Goal: Task Accomplishment & Management: Manage account settings

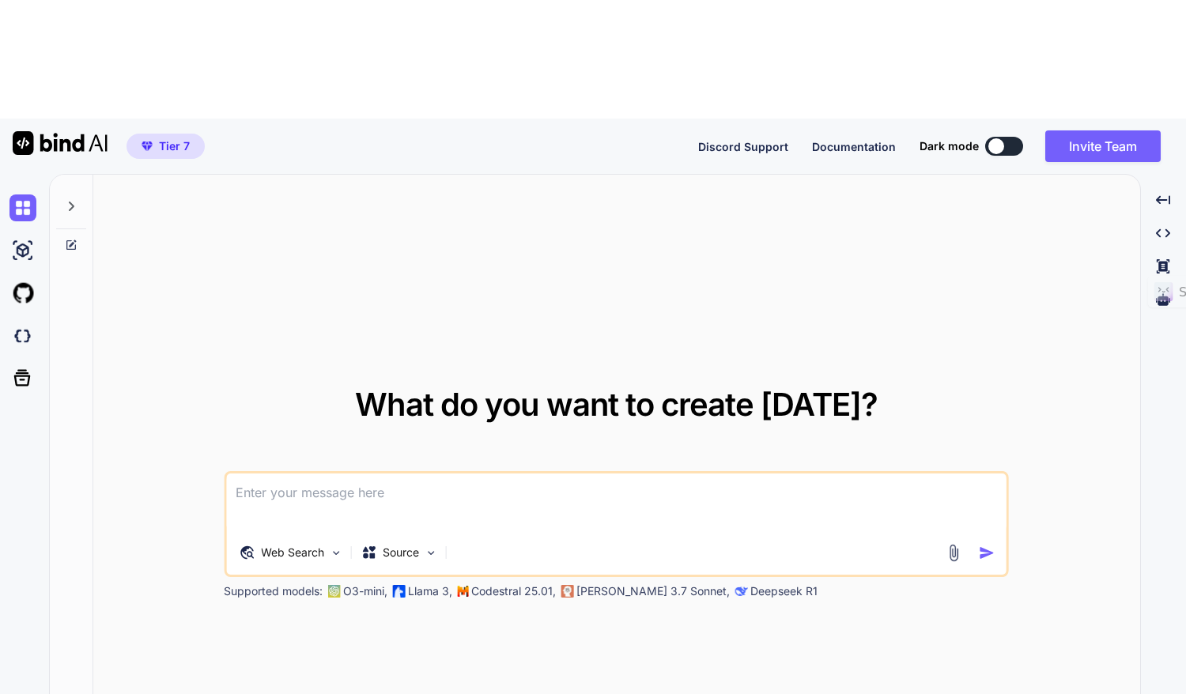
type textarea "x"
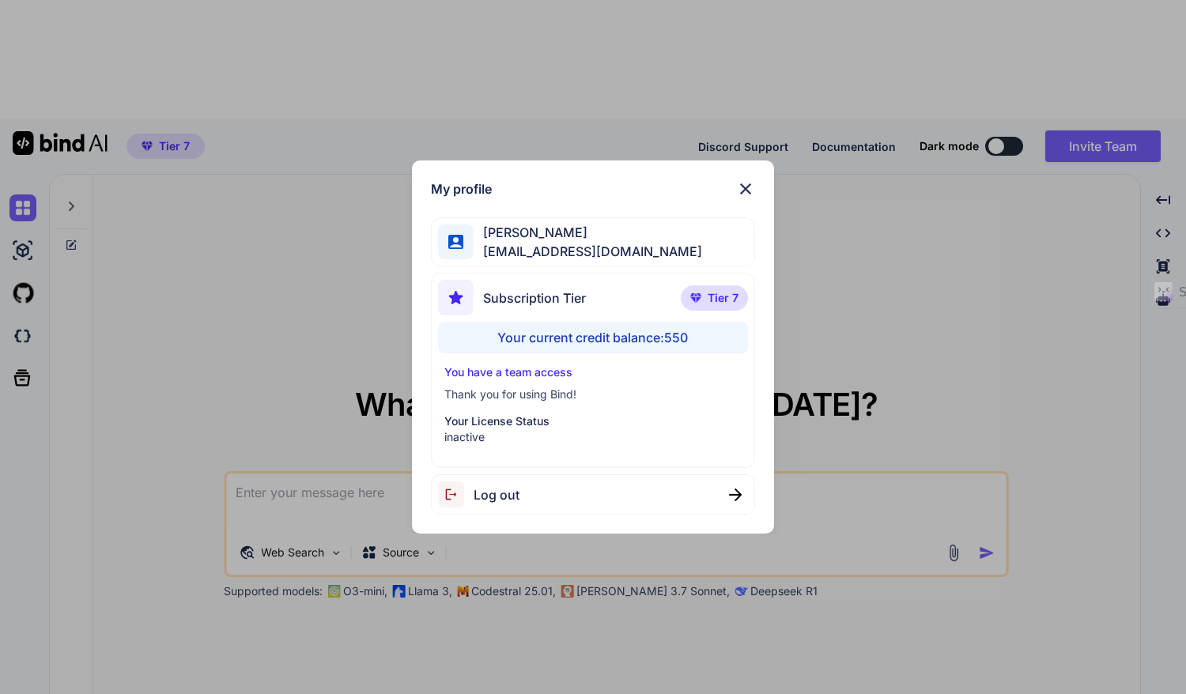
click at [651, 341] on div "Your current credit balance: 550" at bounding box center [593, 338] width 310 height 32
click at [711, 302] on span "Tier 7" at bounding box center [723, 298] width 31 height 16
click at [725, 292] on span "Tier 7" at bounding box center [723, 298] width 31 height 16
click at [489, 425] on p "Your License Status" at bounding box center [592, 421] width 297 height 16
click at [479, 423] on p "Your License Status" at bounding box center [592, 421] width 297 height 16
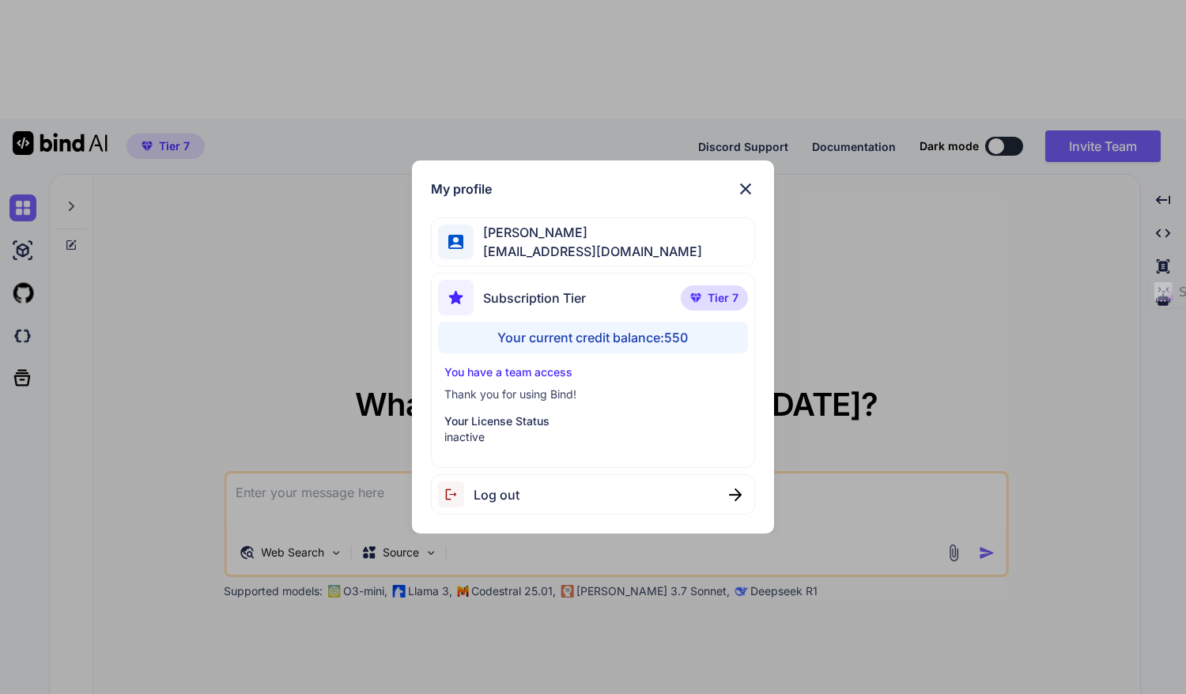
click at [504, 379] on p "You have a team access" at bounding box center [592, 372] width 297 height 16
click at [497, 429] on p "inactive" at bounding box center [592, 437] width 297 height 16
click at [753, 188] on img at bounding box center [745, 188] width 19 height 19
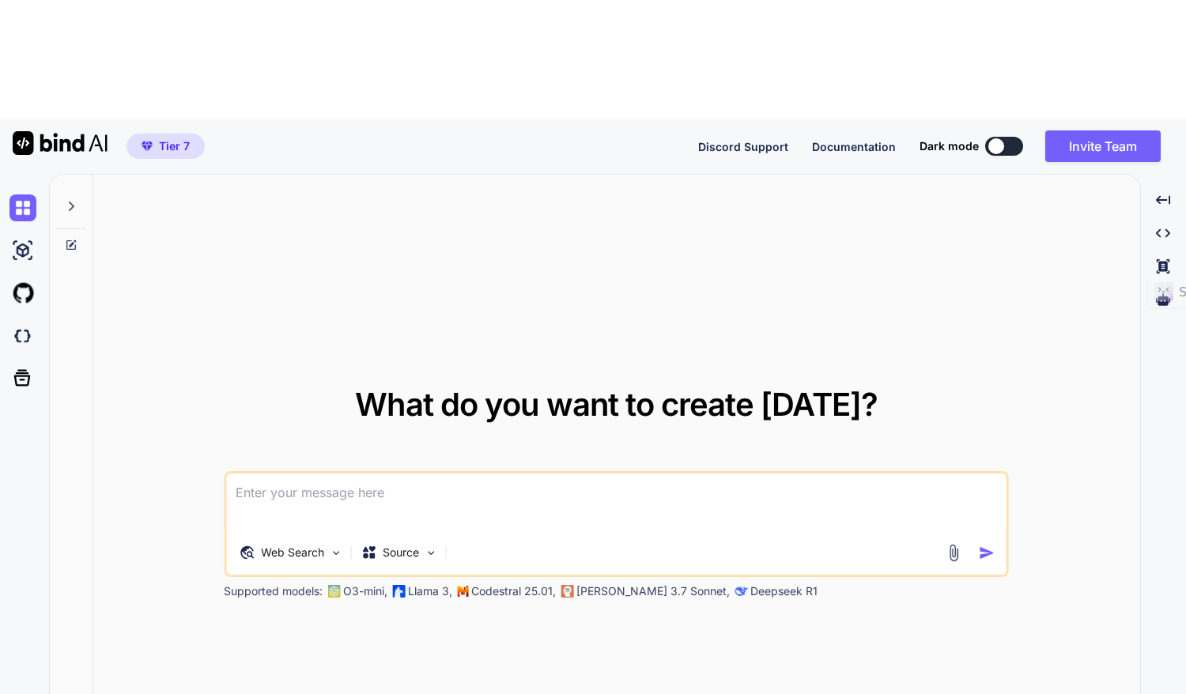
type textarea "x"
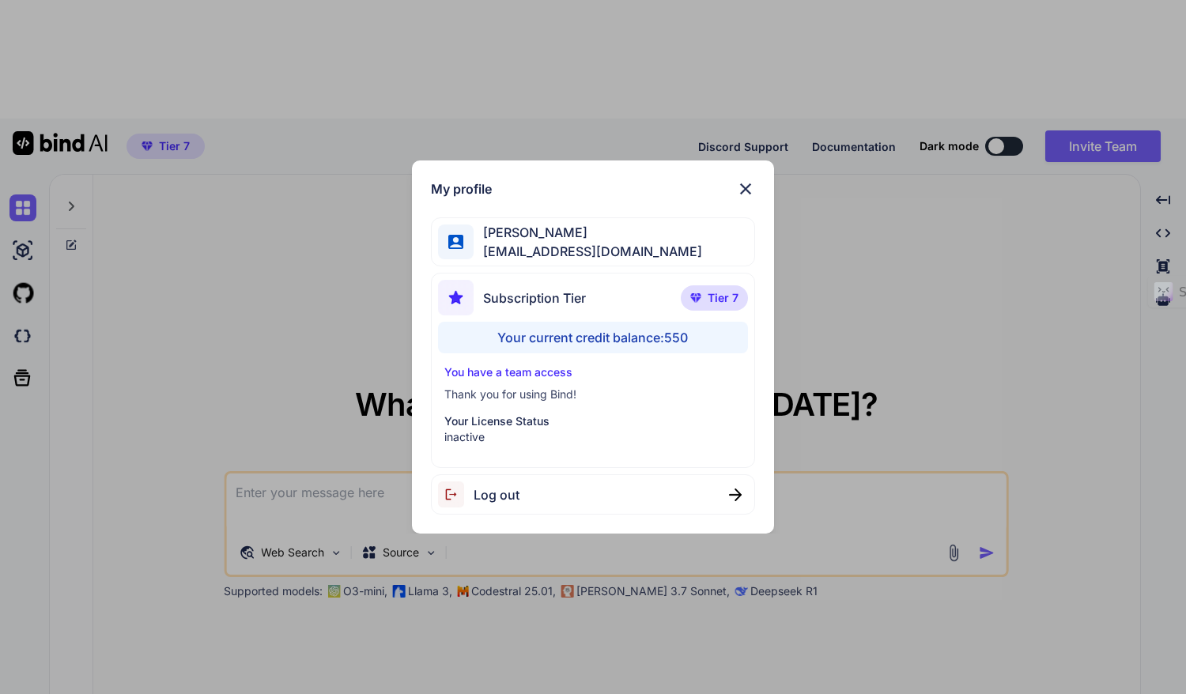
click at [738, 194] on img at bounding box center [745, 188] width 19 height 19
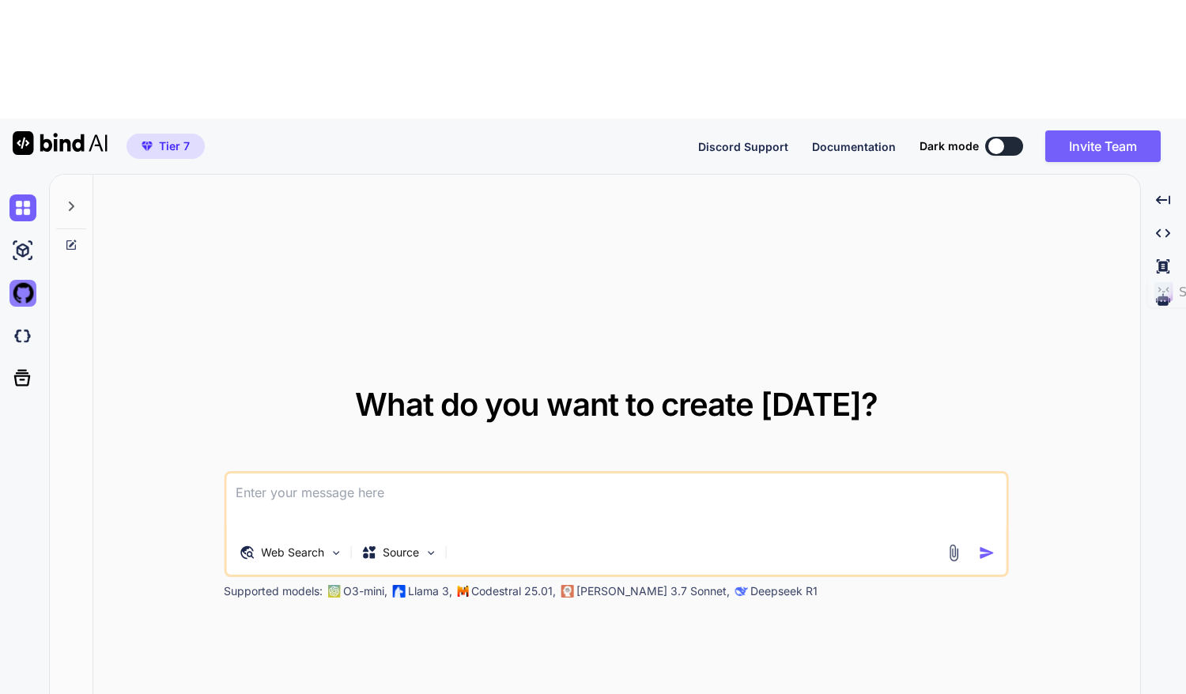
click at [17, 280] on img at bounding box center [22, 293] width 27 height 27
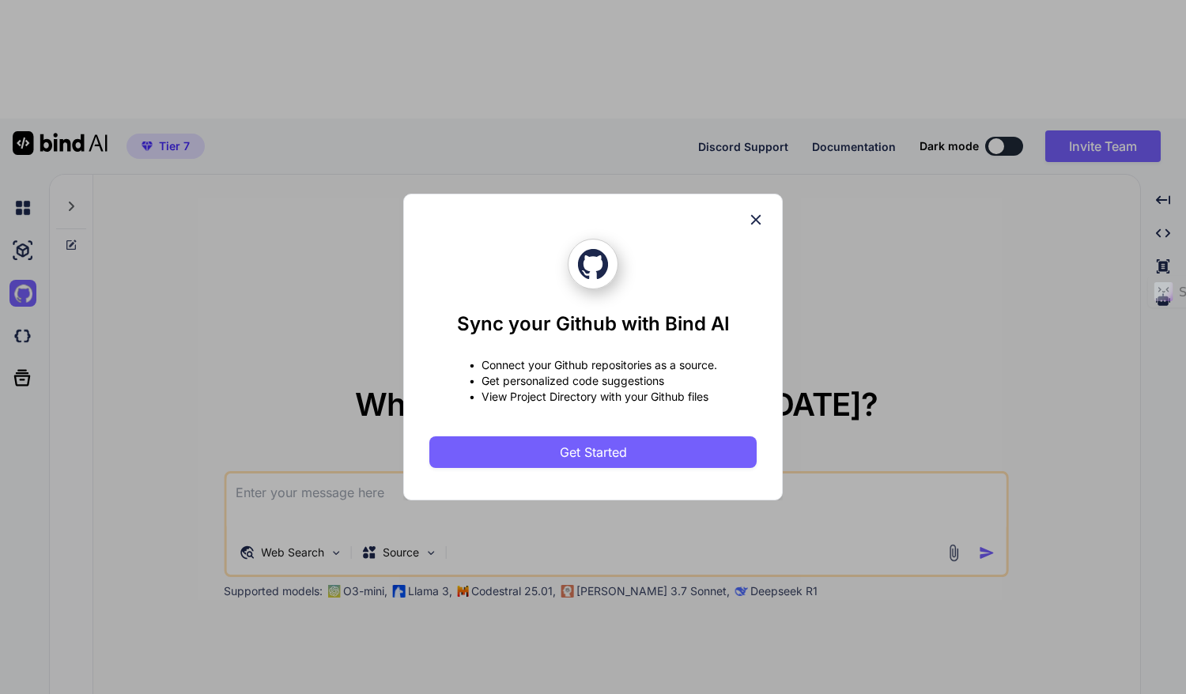
click at [757, 216] on icon at bounding box center [755, 219] width 17 height 17
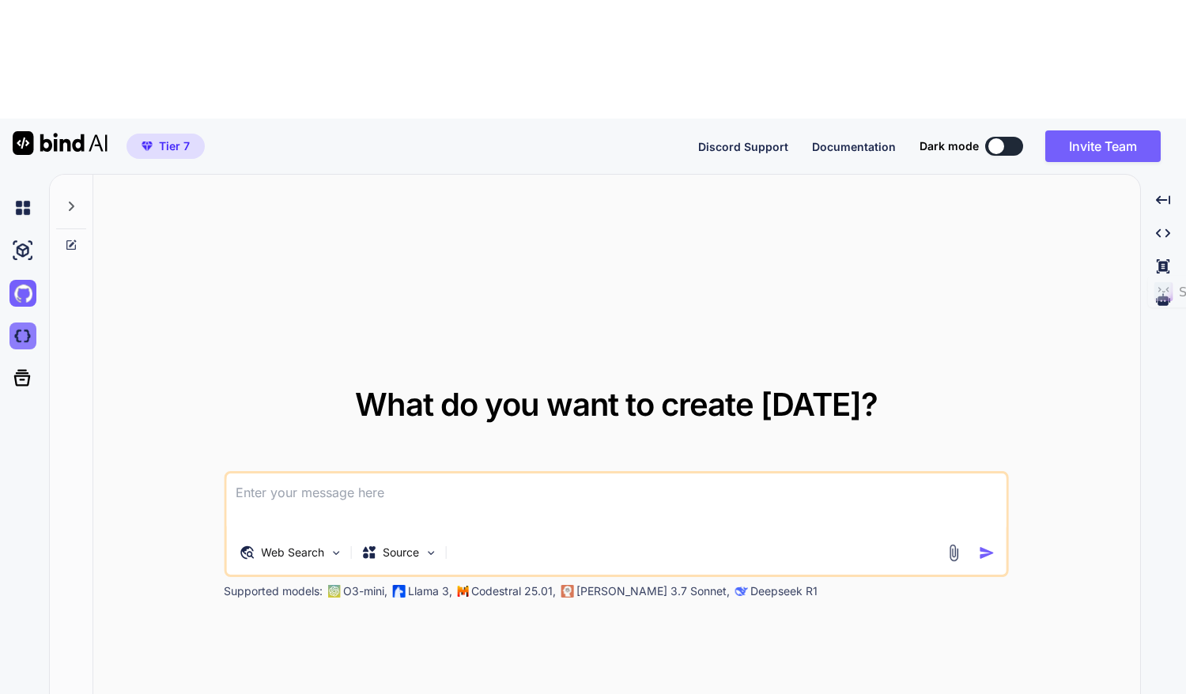
click at [14, 323] on img at bounding box center [22, 336] width 27 height 27
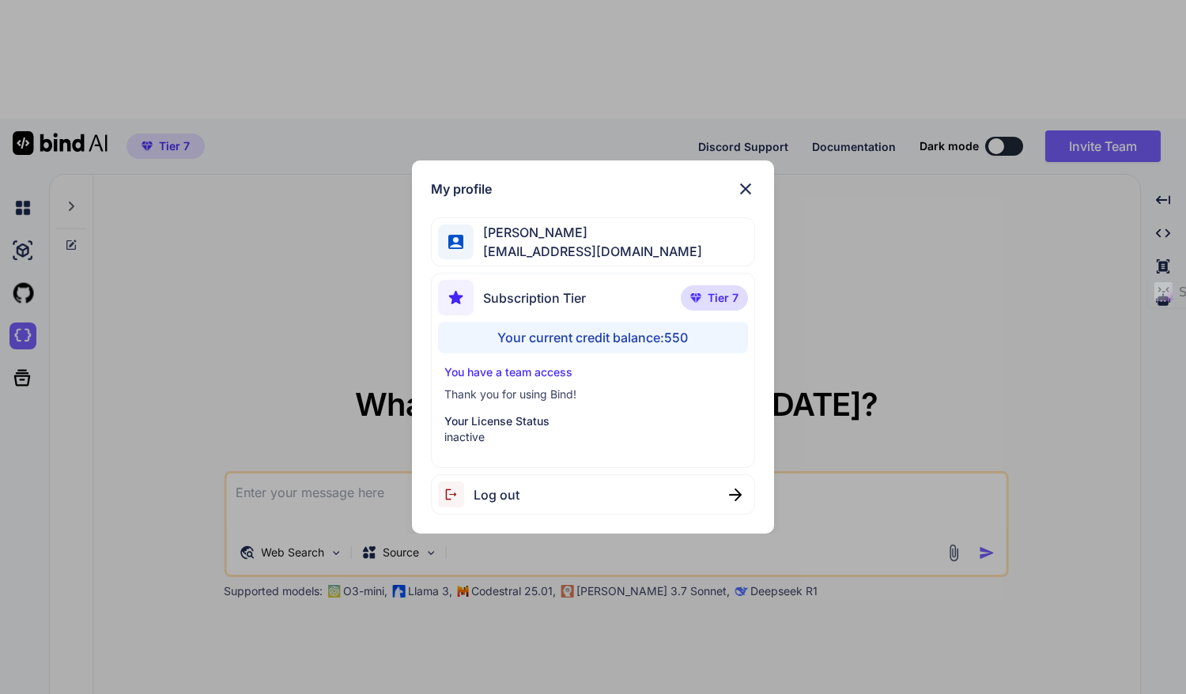
click at [741, 187] on img at bounding box center [745, 188] width 19 height 19
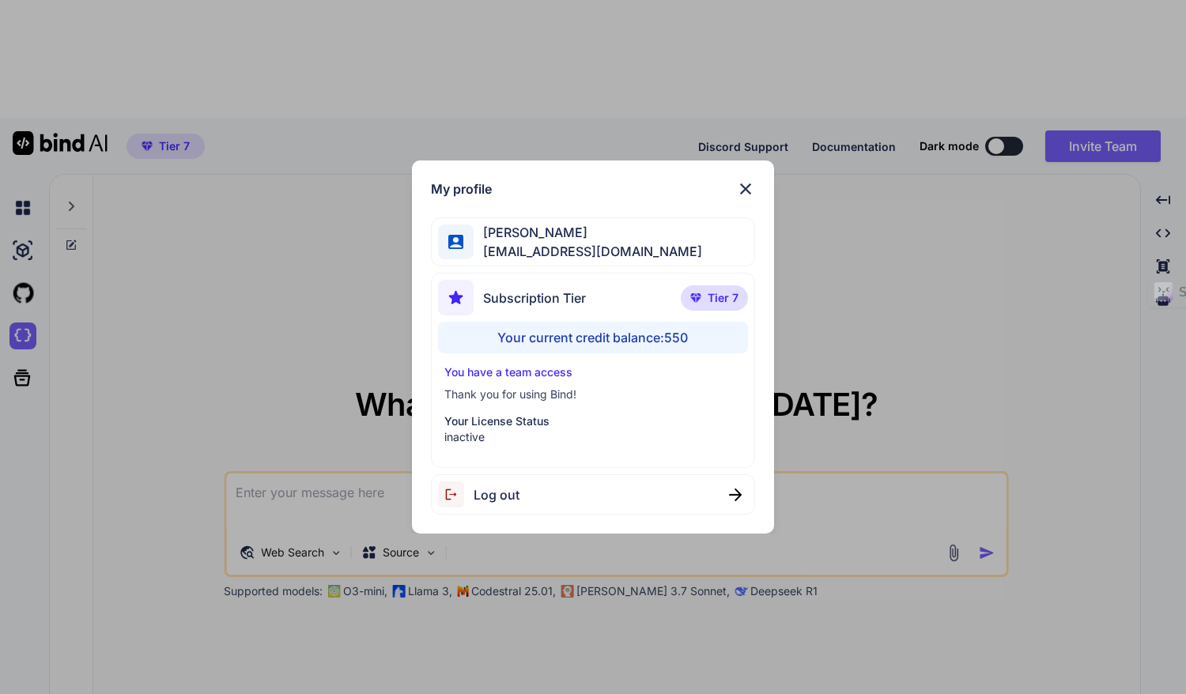
click at [611, 251] on div "David H bindai1@ltdmail.io" at bounding box center [593, 242] width 324 height 50
drag, startPoint x: 533, startPoint y: 245, endPoint x: 497, endPoint y: 251, distance: 36.9
click at [497, 251] on span "[EMAIL_ADDRESS][DOMAIN_NAME]" at bounding box center [588, 251] width 228 height 19
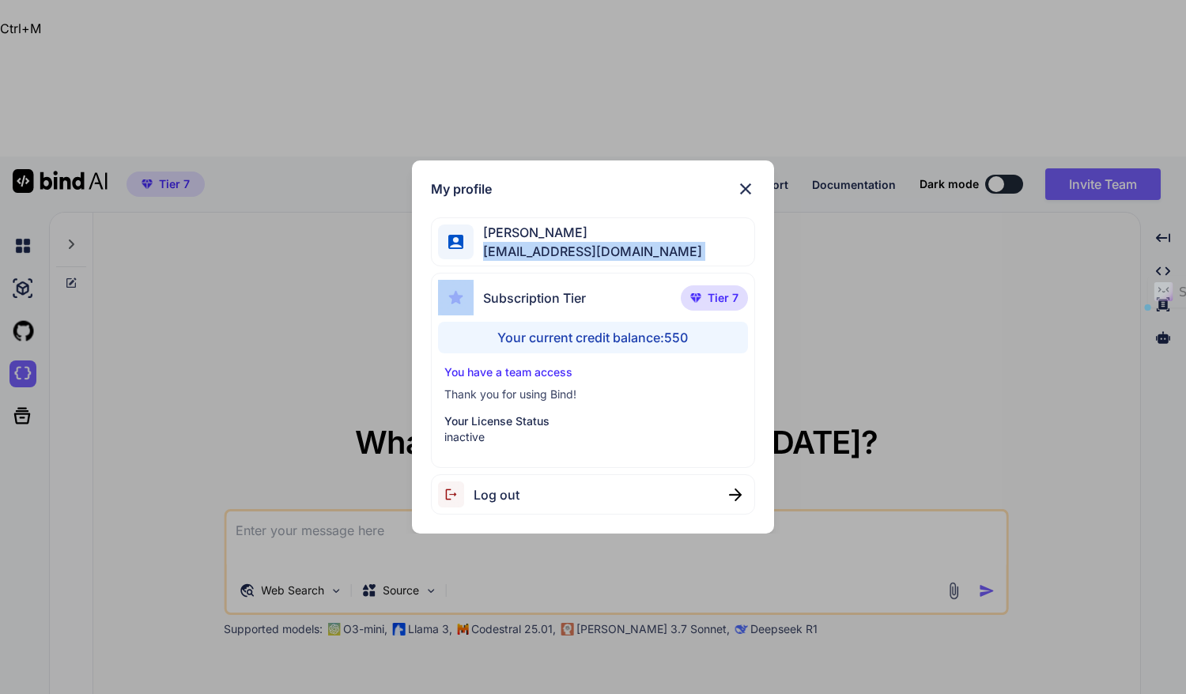
click at [497, 251] on span "[EMAIL_ADDRESS][DOMAIN_NAME]" at bounding box center [588, 251] width 228 height 19
copy span "[EMAIL_ADDRESS][DOMAIN_NAME]"
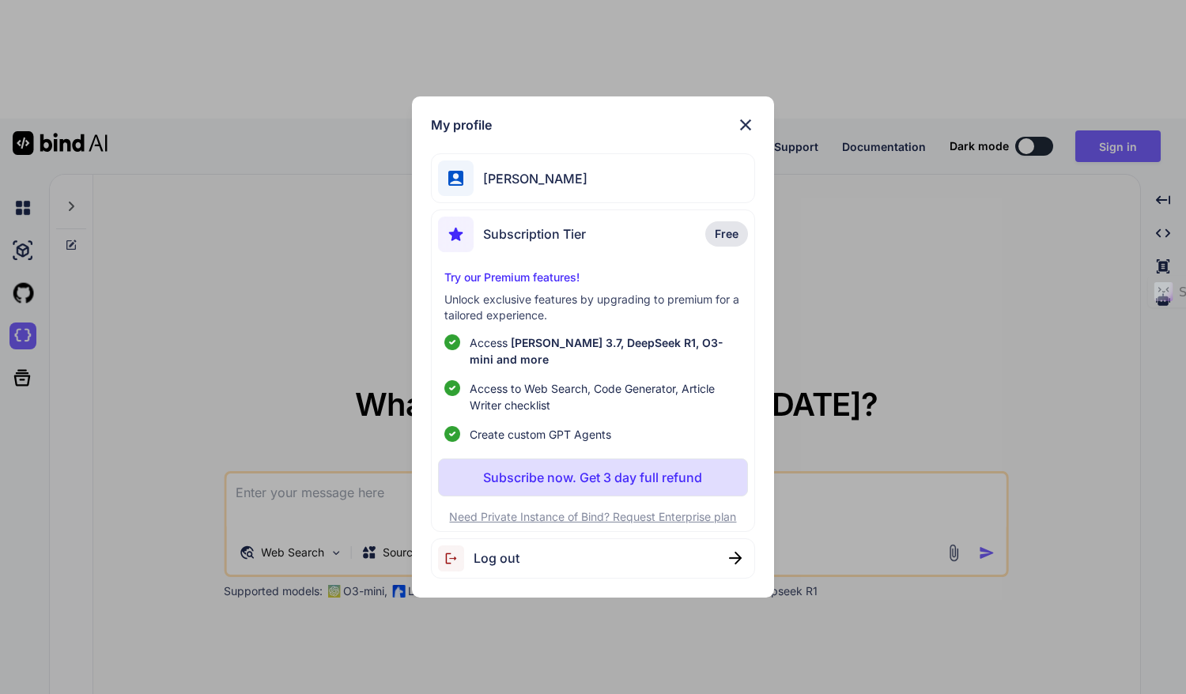
click at [493, 553] on span "Log out" at bounding box center [497, 558] width 46 height 19
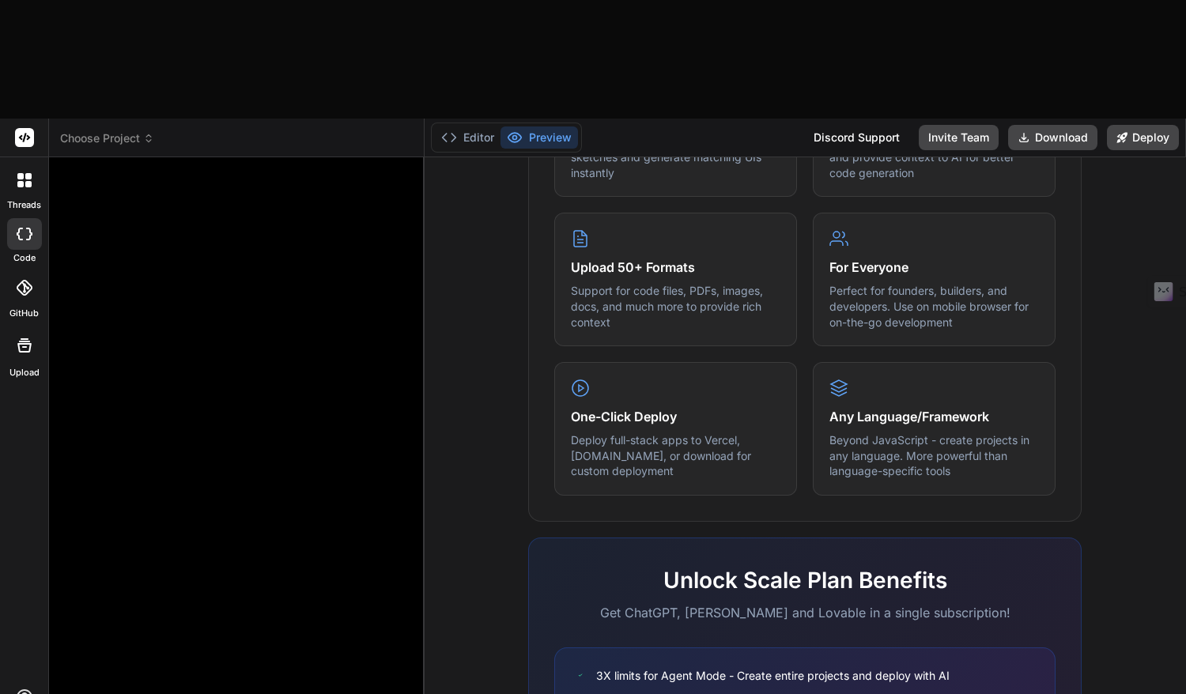
scroll to position [851, 0]
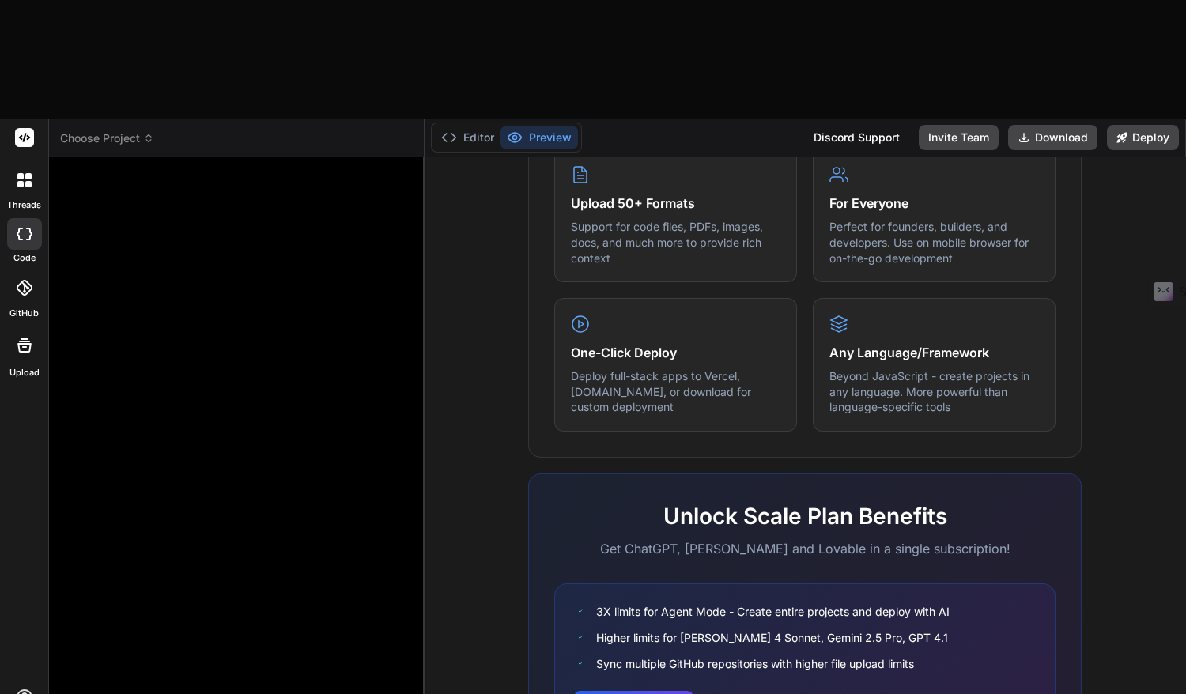
click at [799, 500] on h2 "Unlock Scale Plan Benefits" at bounding box center [804, 516] width 501 height 33
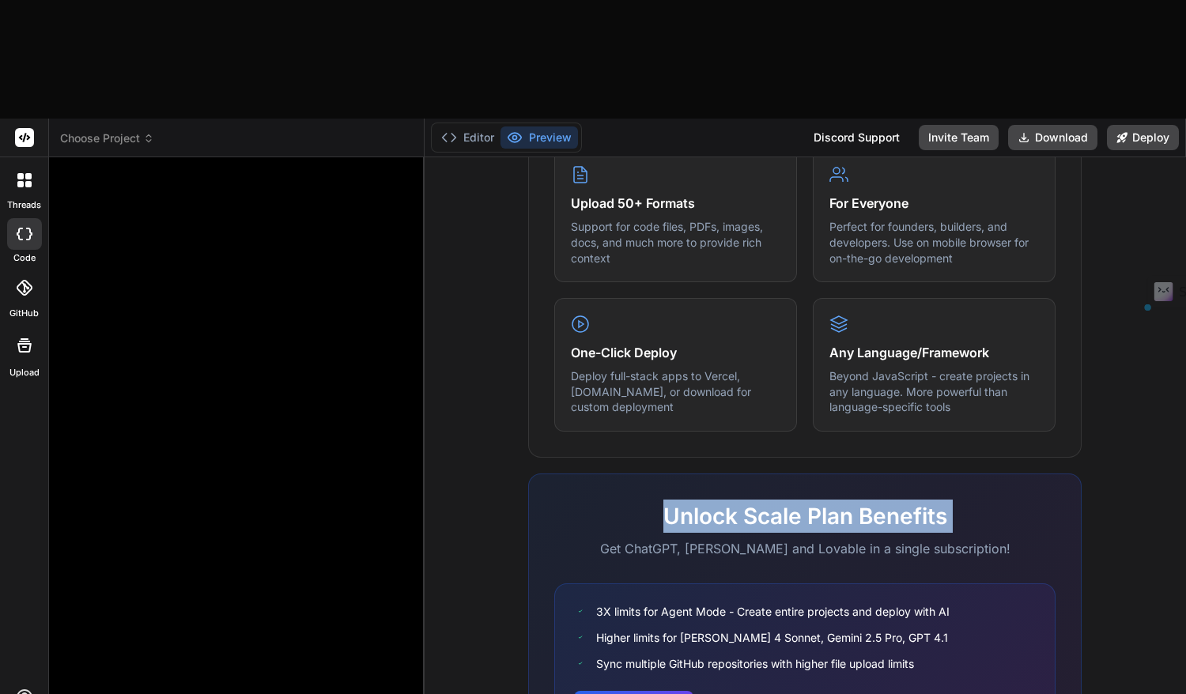
click at [799, 500] on h2 "Unlock Scale Plan Benefits" at bounding box center [804, 516] width 501 height 33
click at [632, 689] on button "View Pricing" at bounding box center [633, 707] width 119 height 36
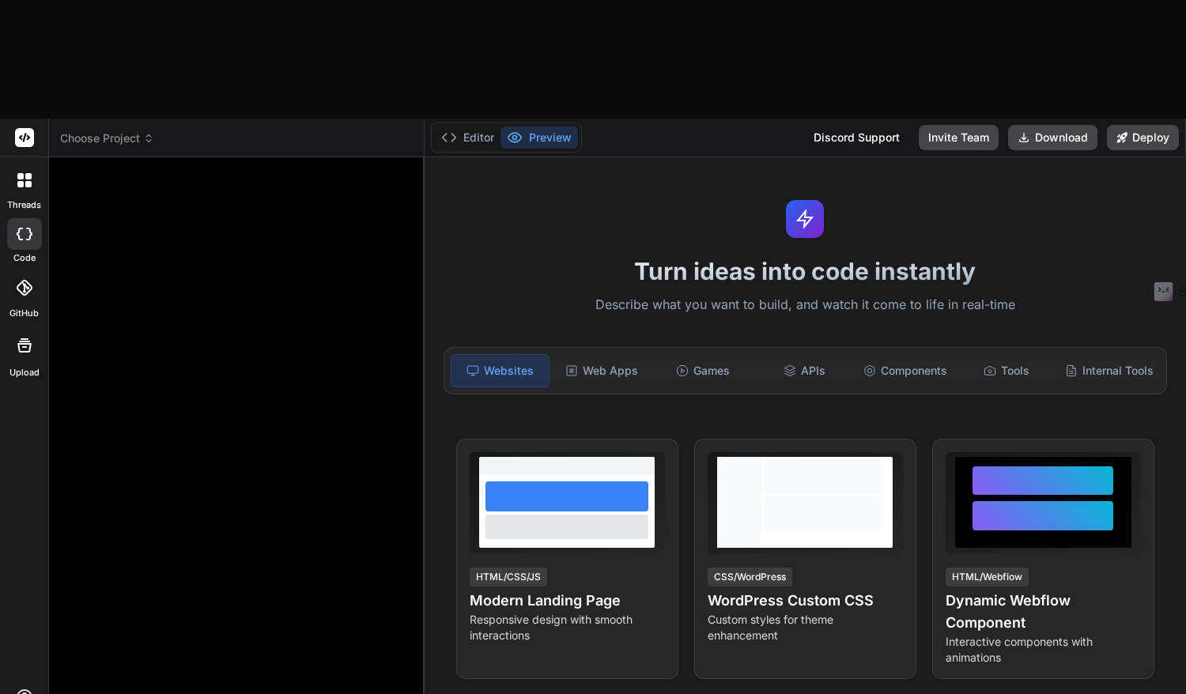
scroll to position [0, 0]
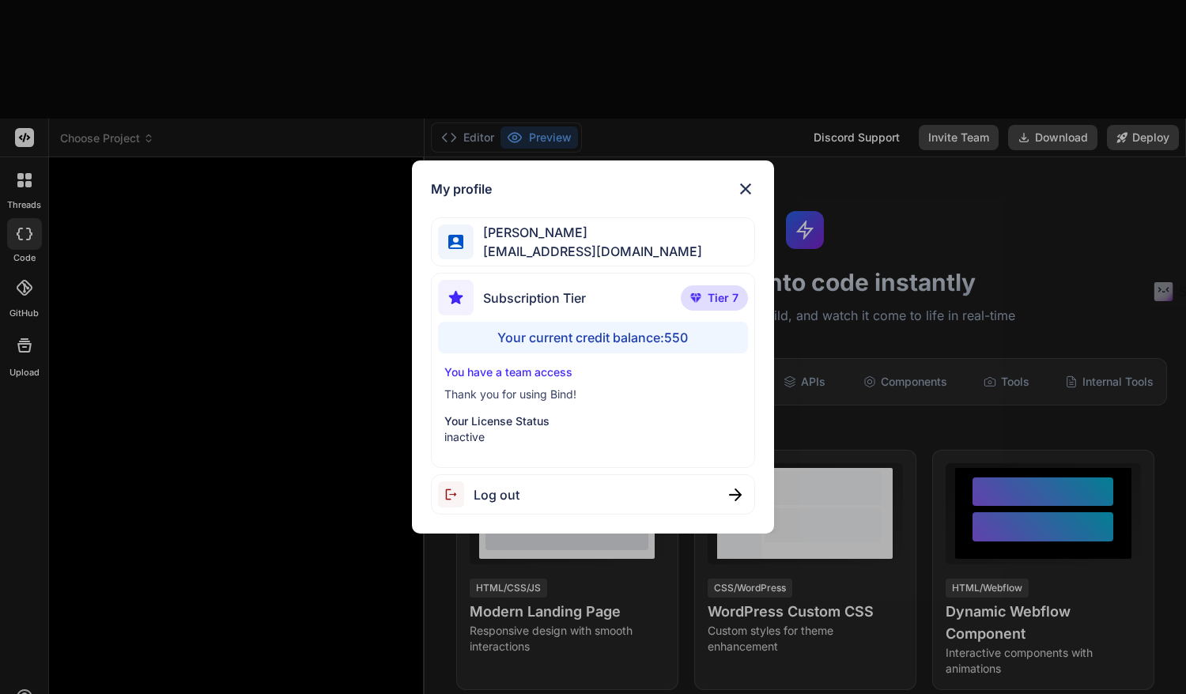
click at [510, 489] on span "Log out" at bounding box center [497, 494] width 46 height 19
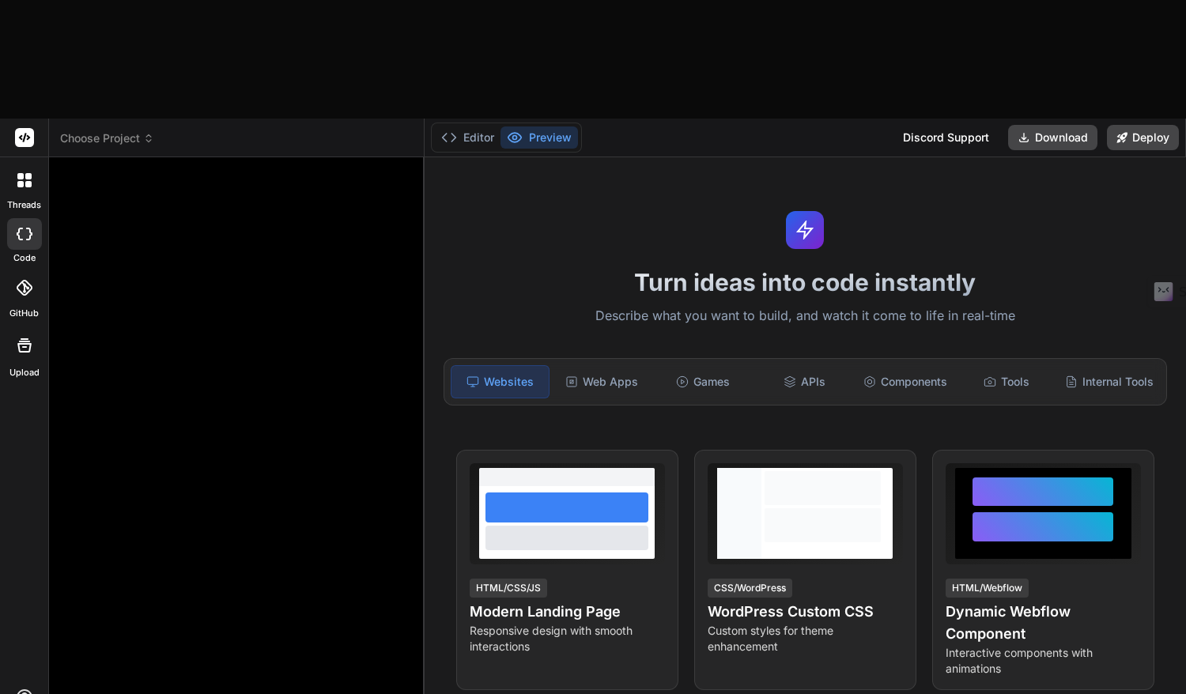
type textarea "x"
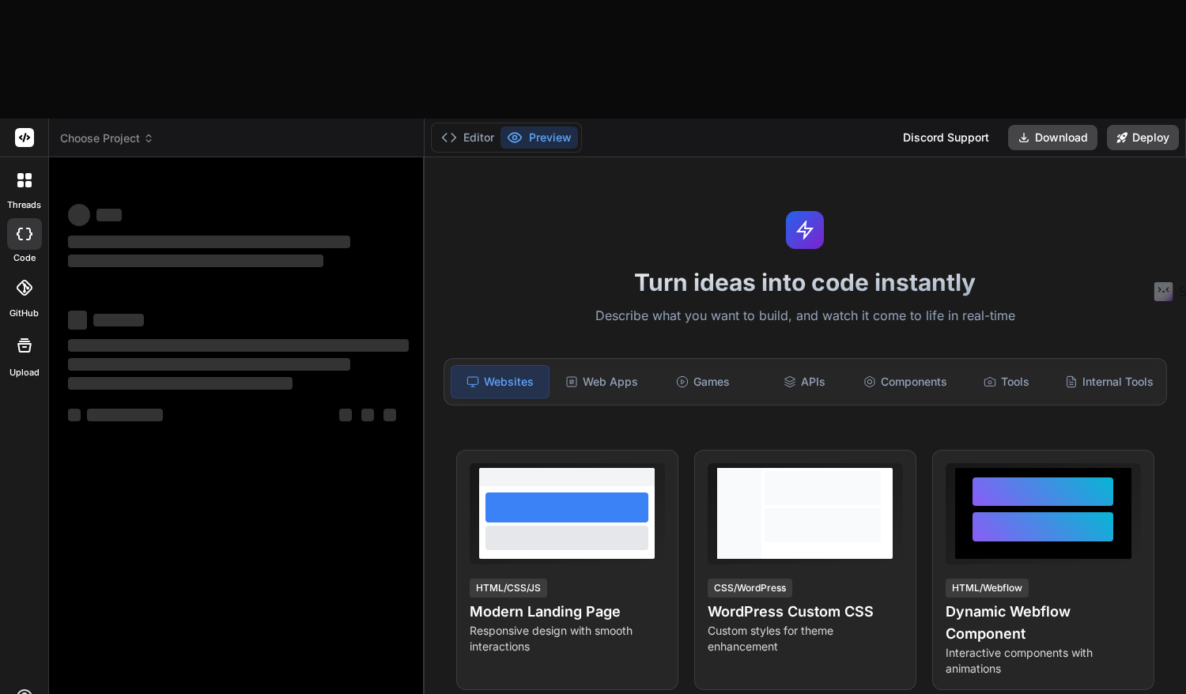
type textarea "x"
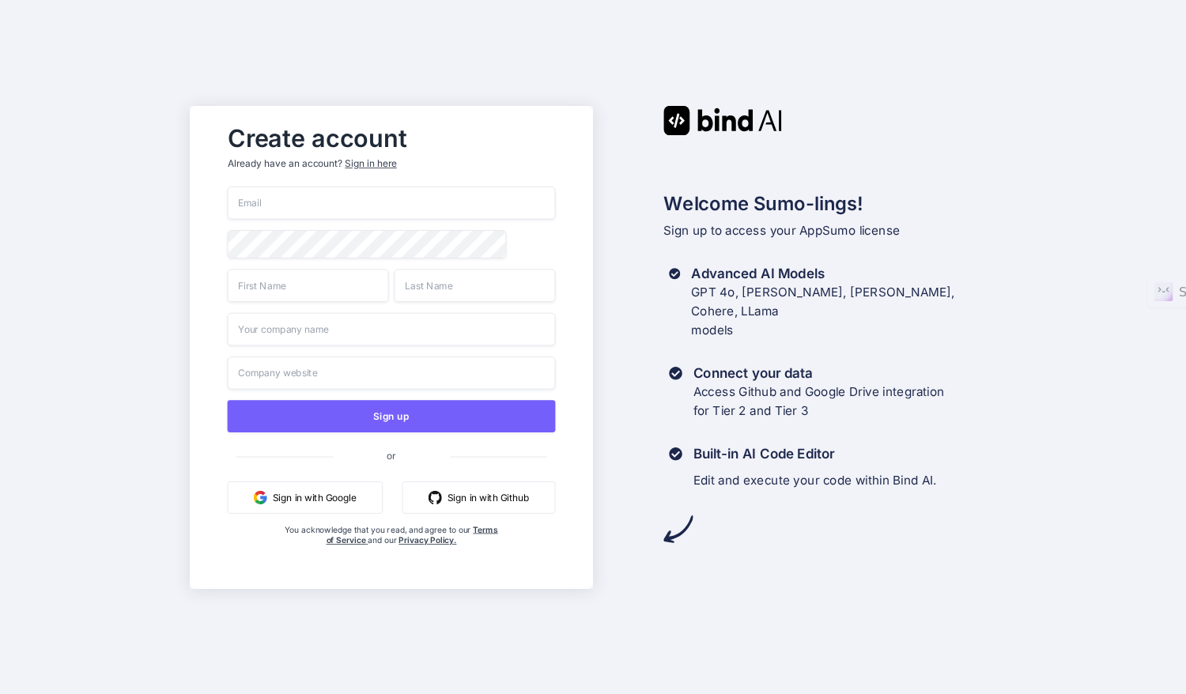
type input "[EMAIL_ADDRESS][DOMAIN_NAME]"
click at [386, 160] on div "Sign in here" at bounding box center [370, 163] width 51 height 13
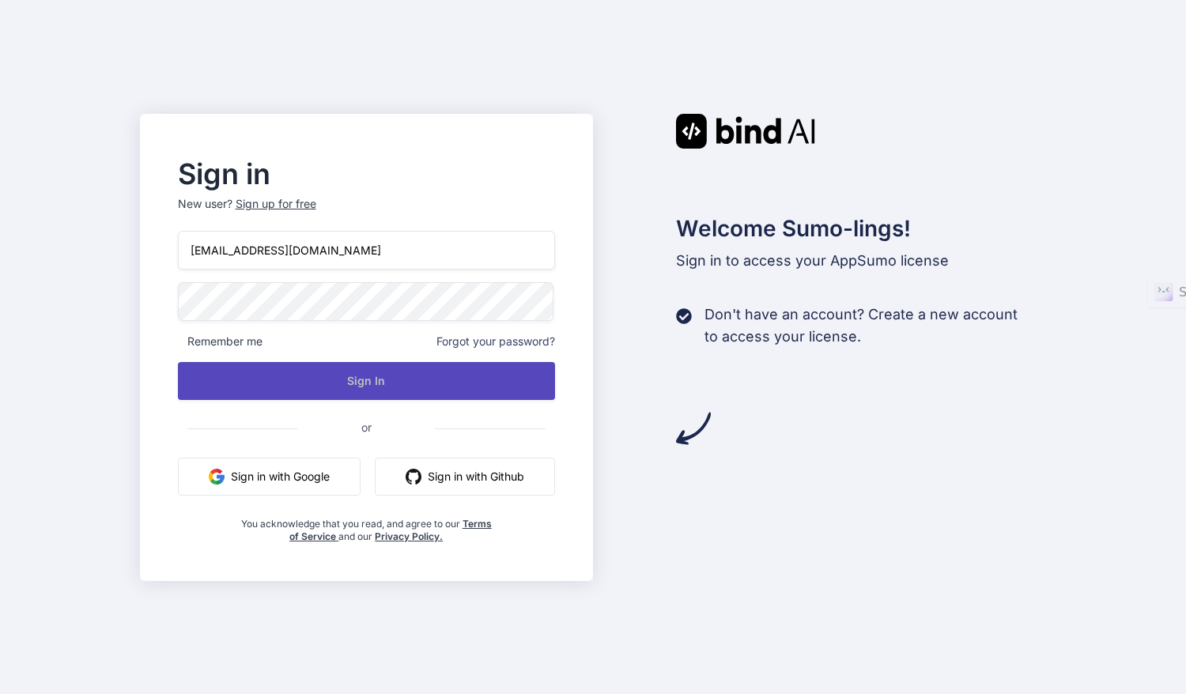
click at [356, 371] on button "Sign In" at bounding box center [367, 381] width 378 height 38
click at [379, 379] on button "Sign In" at bounding box center [367, 381] width 378 height 38
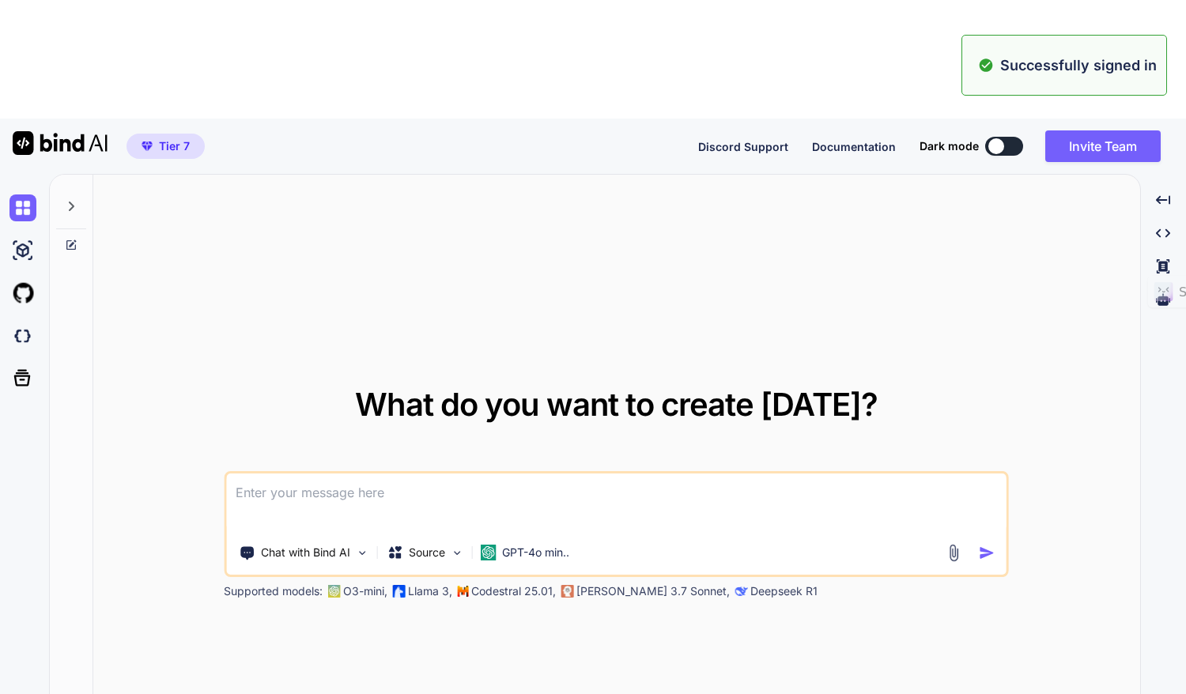
type textarea "x"
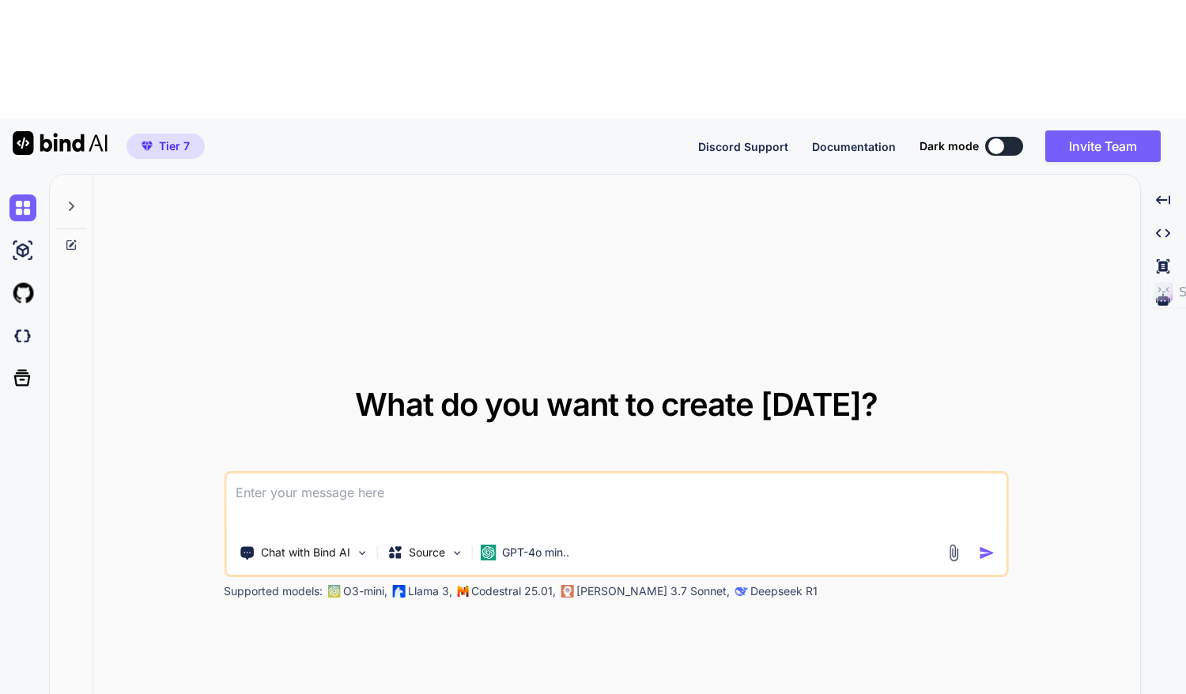
click at [167, 138] on span "Tier 7" at bounding box center [174, 146] width 31 height 16
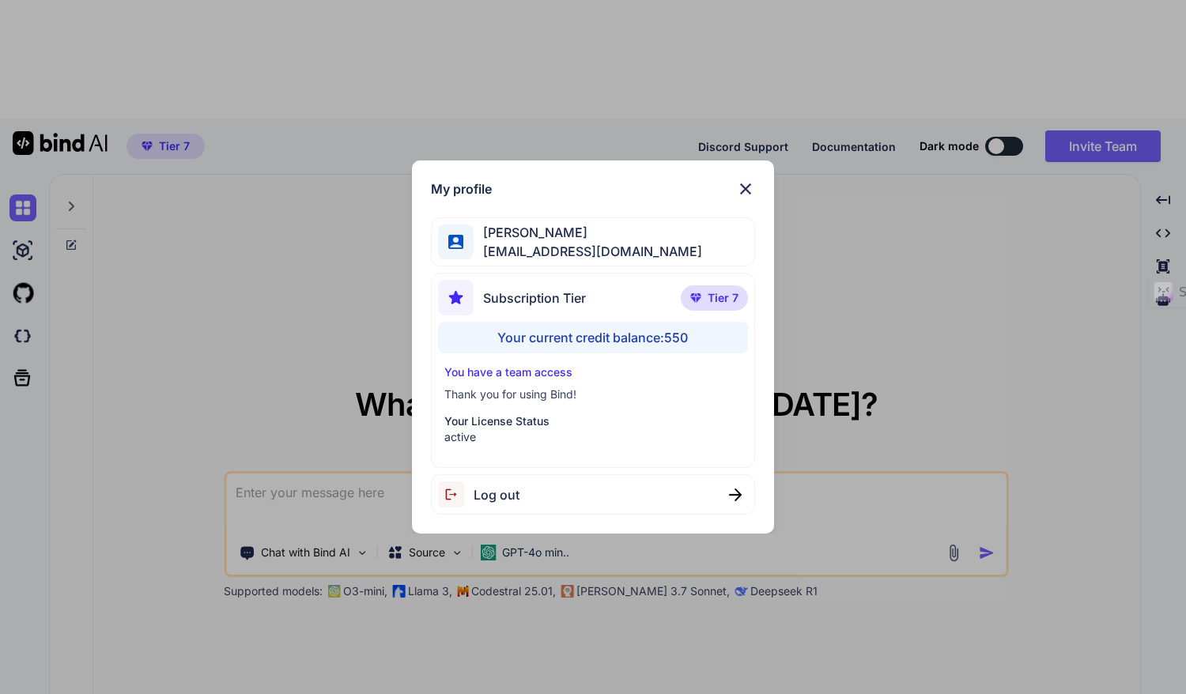
click at [706, 300] on p "Tier 7" at bounding box center [714, 297] width 67 height 25
click at [747, 186] on img at bounding box center [745, 188] width 19 height 19
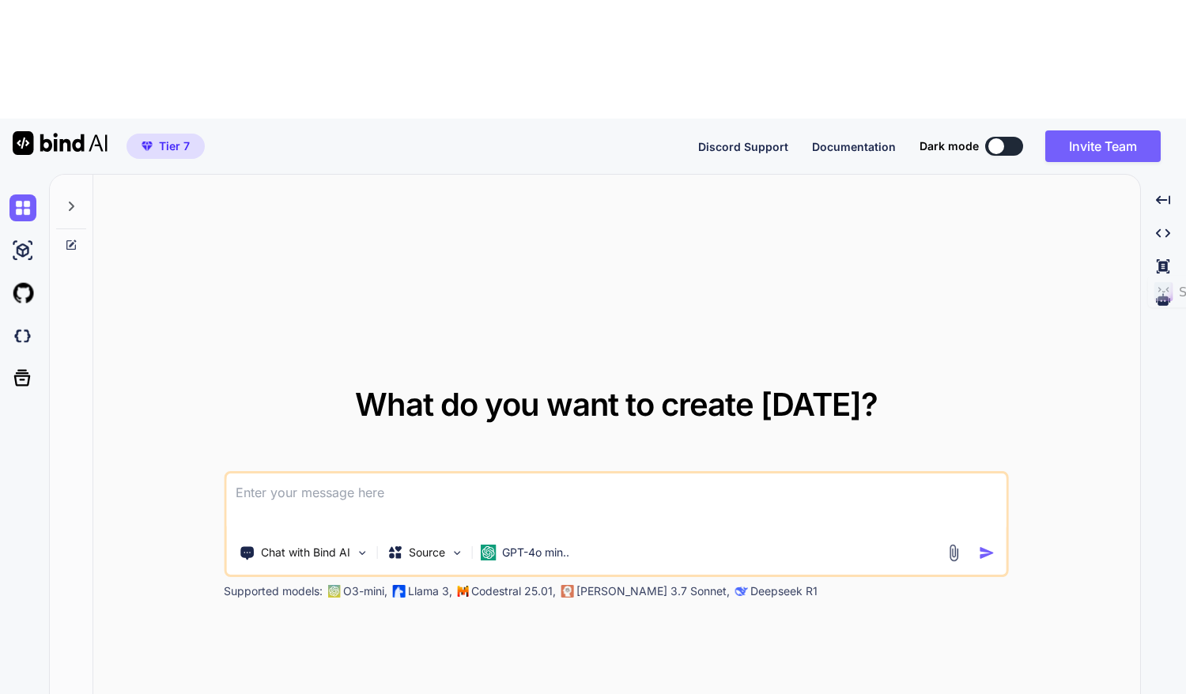
click at [171, 138] on span "Tier 7" at bounding box center [174, 146] width 31 height 16
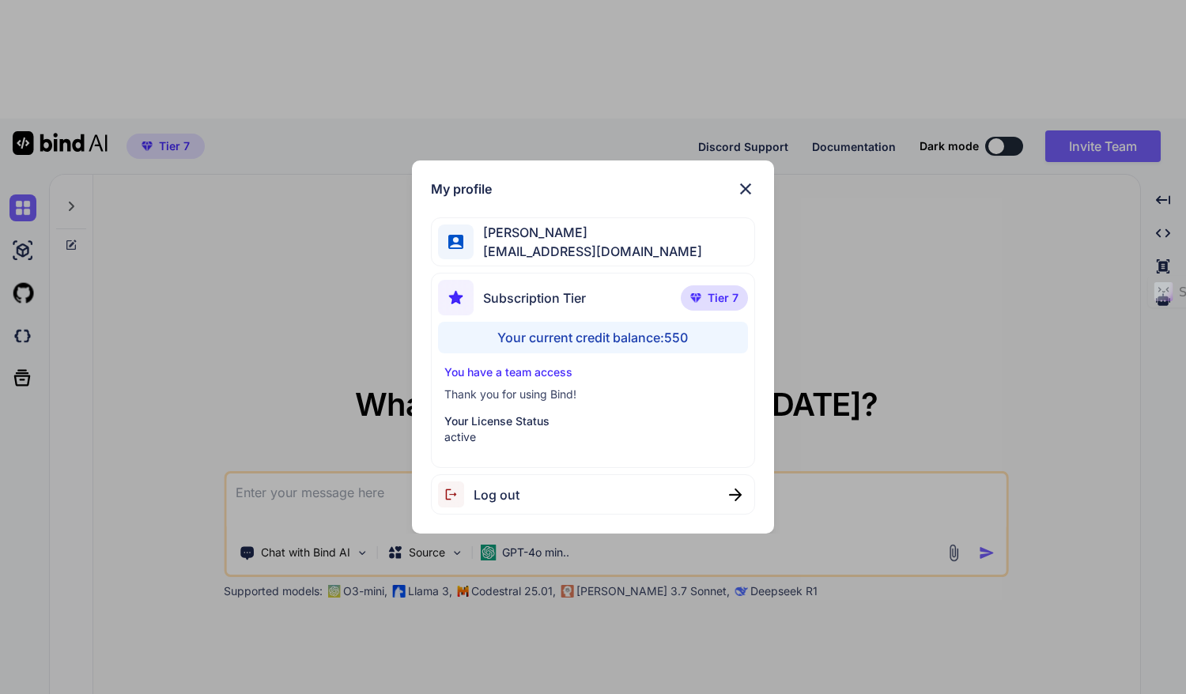
click at [554, 332] on div "Your current credit balance: 550" at bounding box center [593, 338] width 310 height 32
click at [467, 420] on p "Your License Status" at bounding box center [592, 421] width 297 height 16
